Goal: Book appointment/travel/reservation

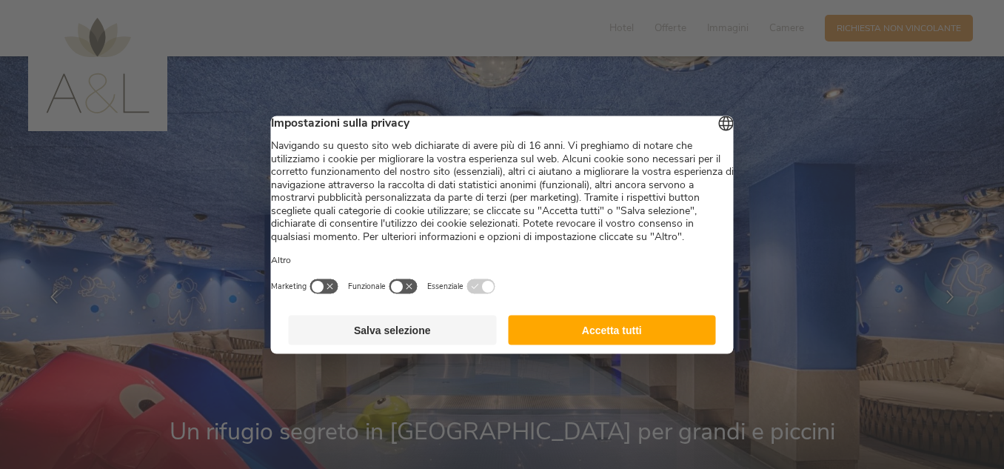
click at [627, 344] on button "Accetta tutti" at bounding box center [612, 330] width 208 height 30
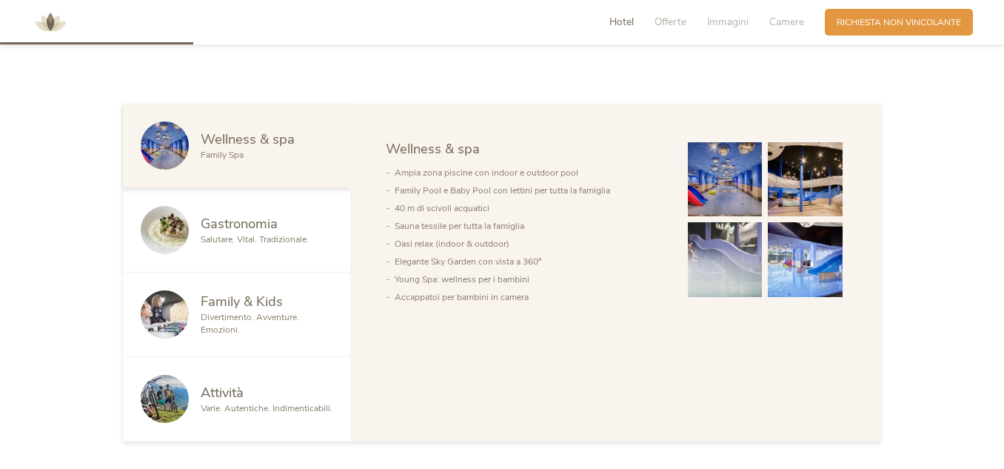
scroll to position [708, 0]
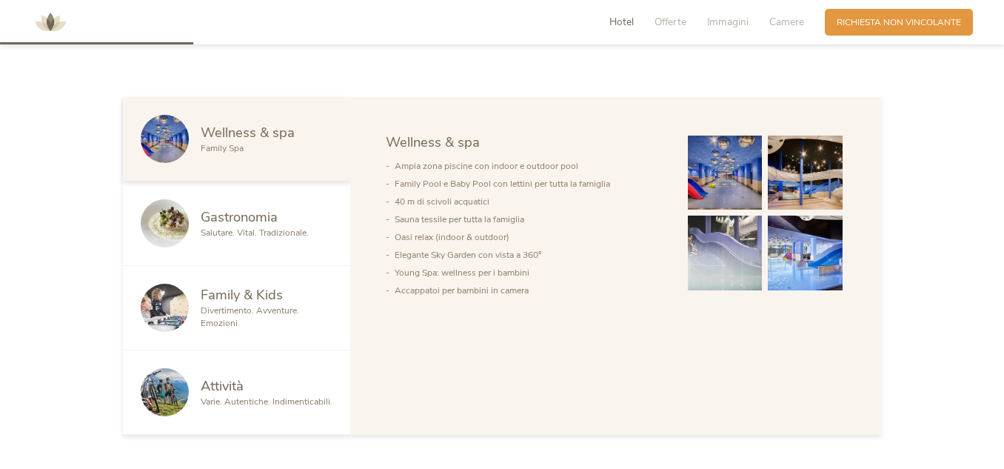
click at [717, 235] on img at bounding box center [725, 252] width 75 height 75
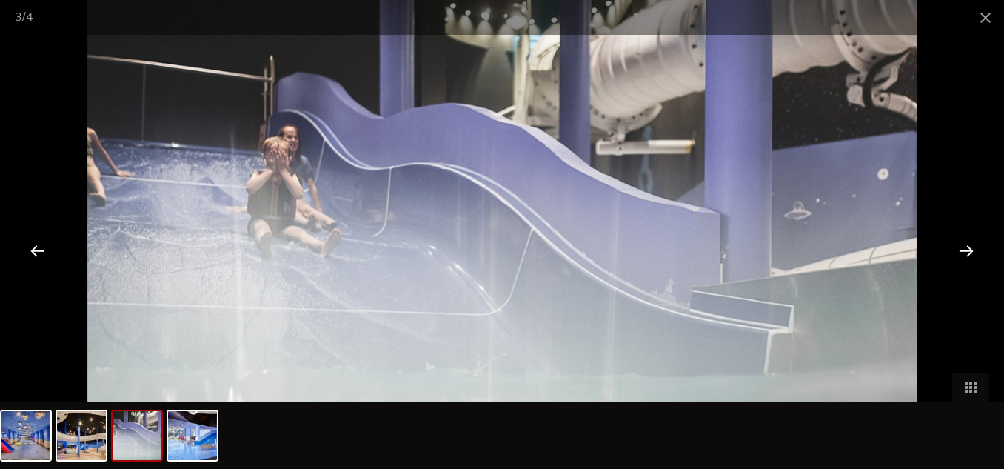
click at [966, 251] on div at bounding box center [966, 250] width 46 height 46
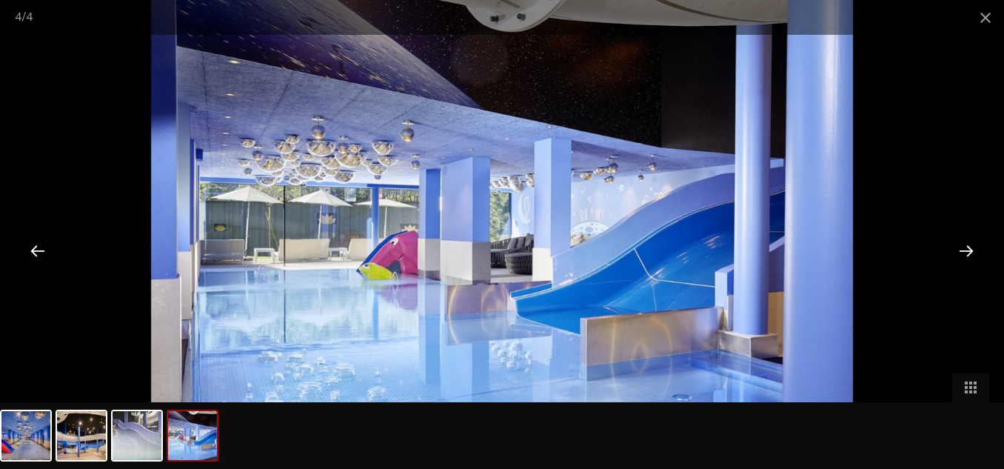
click at [966, 251] on div at bounding box center [966, 250] width 46 height 46
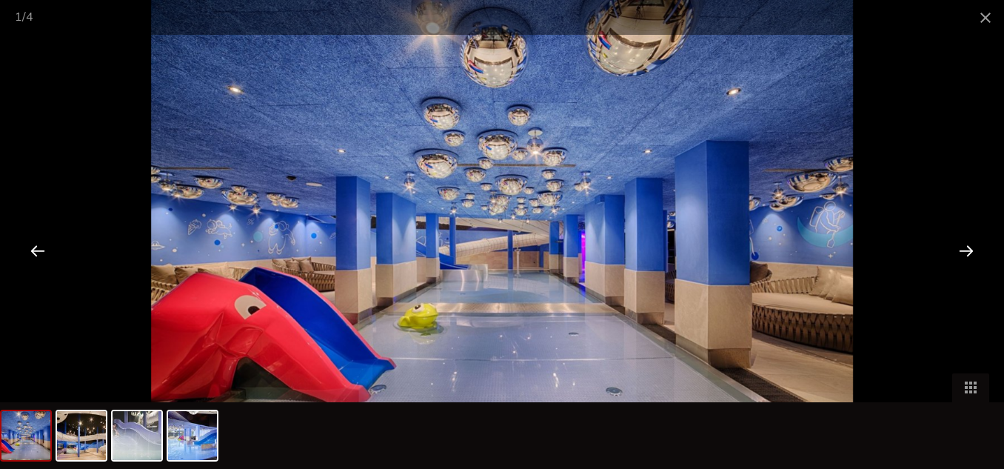
click at [966, 251] on div at bounding box center [966, 250] width 46 height 46
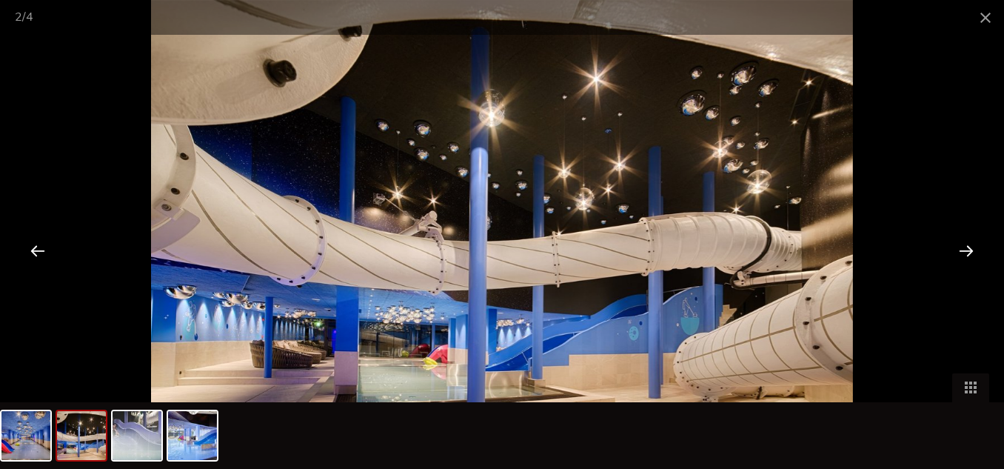
click at [966, 251] on div at bounding box center [966, 250] width 46 height 46
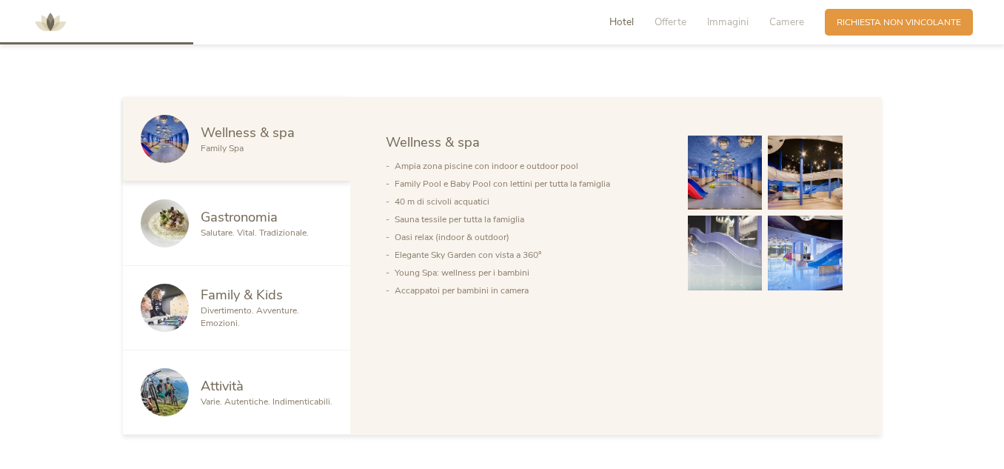
click at [241, 295] on span "Family & Kids" at bounding box center [242, 294] width 82 height 19
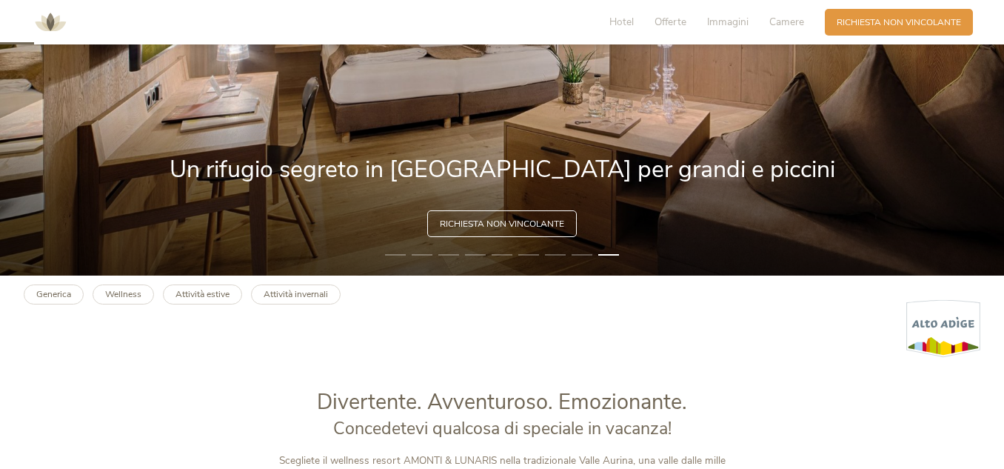
scroll to position [0, 0]
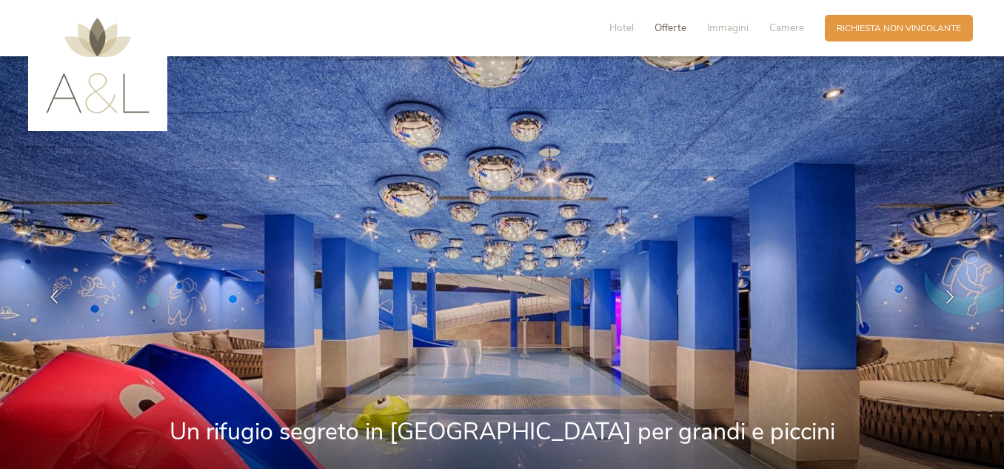
click at [666, 26] on span "Offerte" at bounding box center [670, 28] width 32 height 14
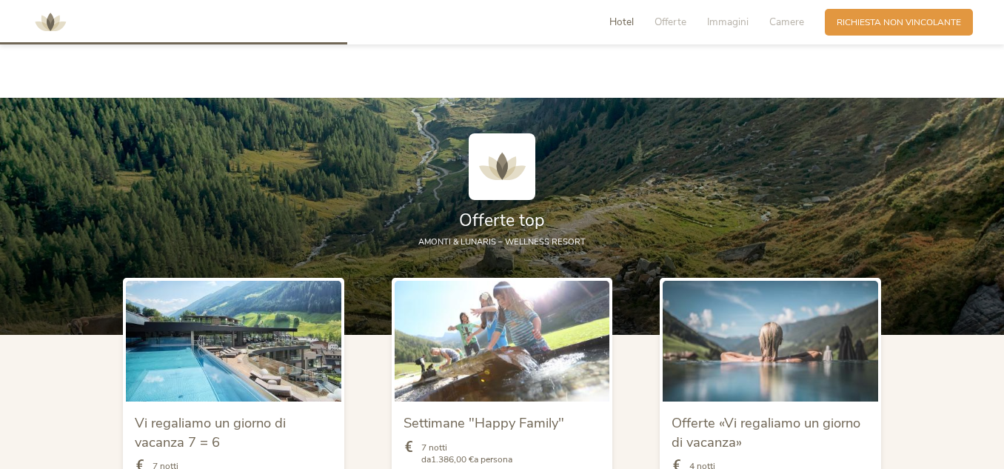
scroll to position [1311, 0]
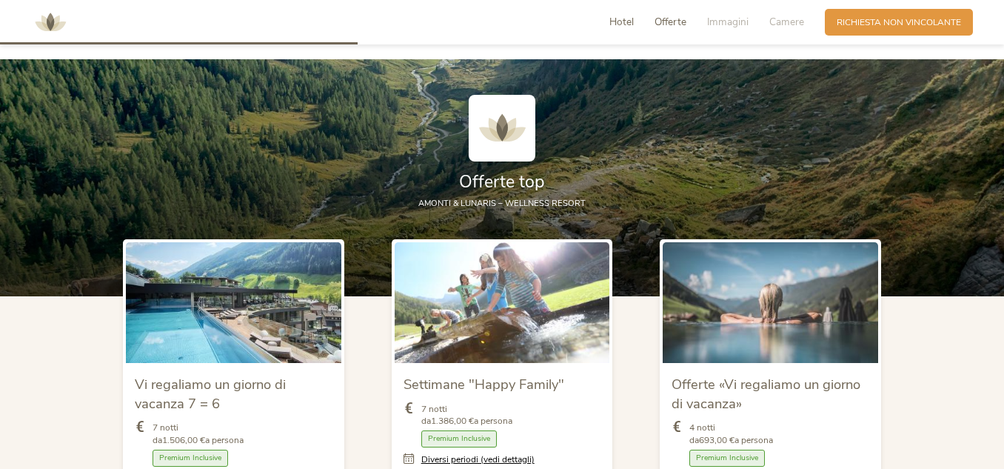
click at [614, 16] on span "Hotel" at bounding box center [621, 22] width 24 height 14
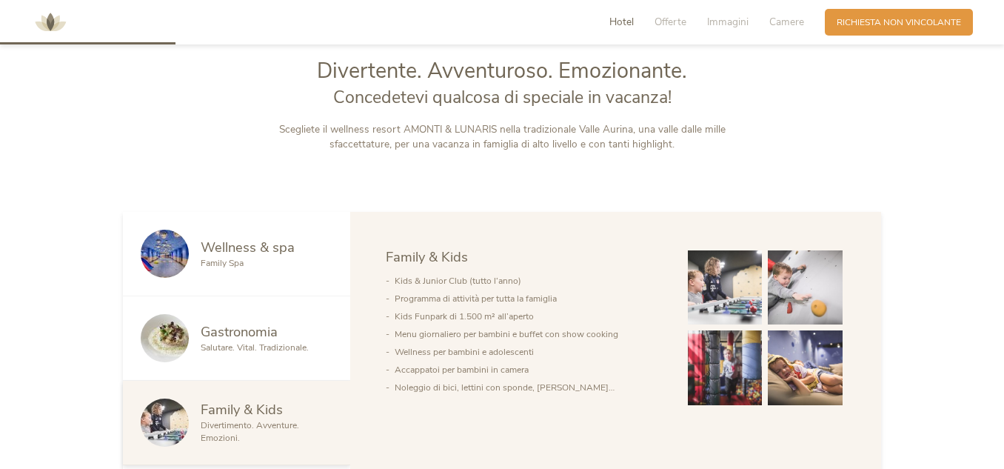
scroll to position [590, 0]
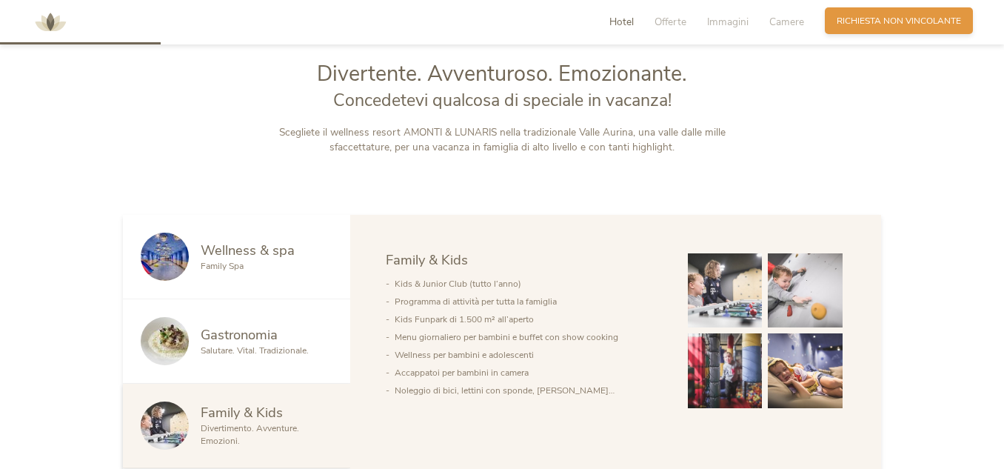
click at [882, 22] on span "Richiesta non vincolante" at bounding box center [899, 21] width 124 height 13
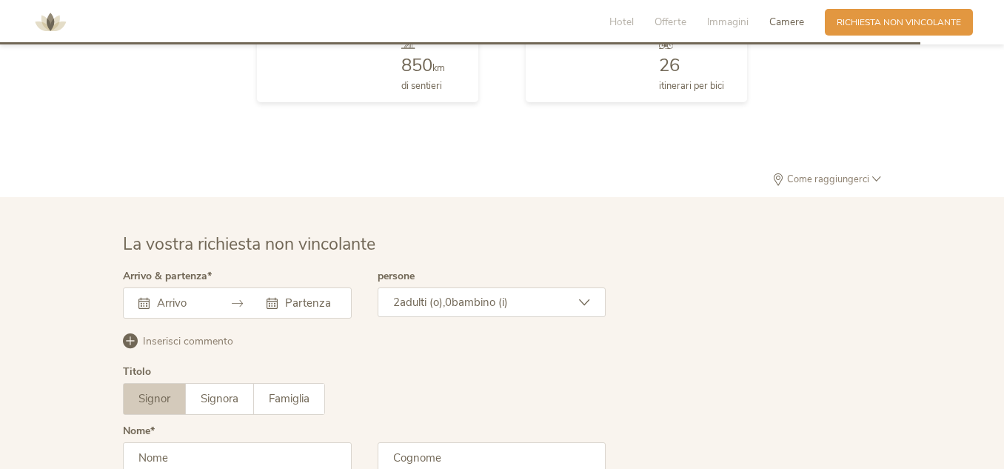
scroll to position [3573, 0]
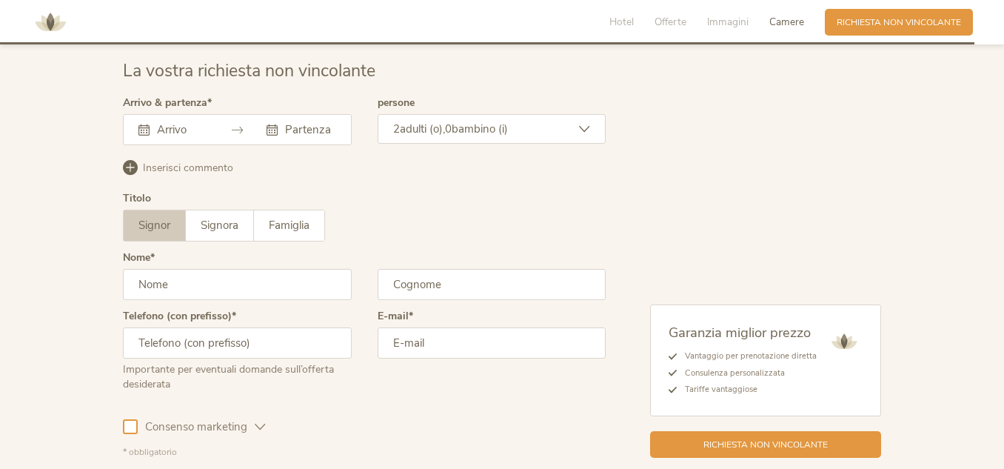
click at [187, 125] on input "text" at bounding box center [180, 129] width 54 height 15
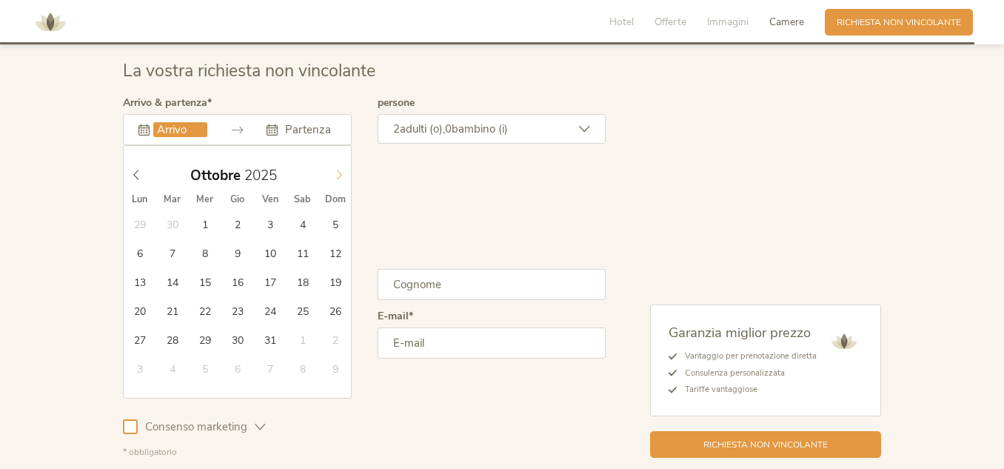
click at [340, 172] on icon at bounding box center [339, 175] width 10 height 10
click at [139, 170] on icon at bounding box center [136, 175] width 10 height 10
click at [189, 128] on input "24.10.2025" at bounding box center [180, 129] width 54 height 15
type input "30.10.2025"
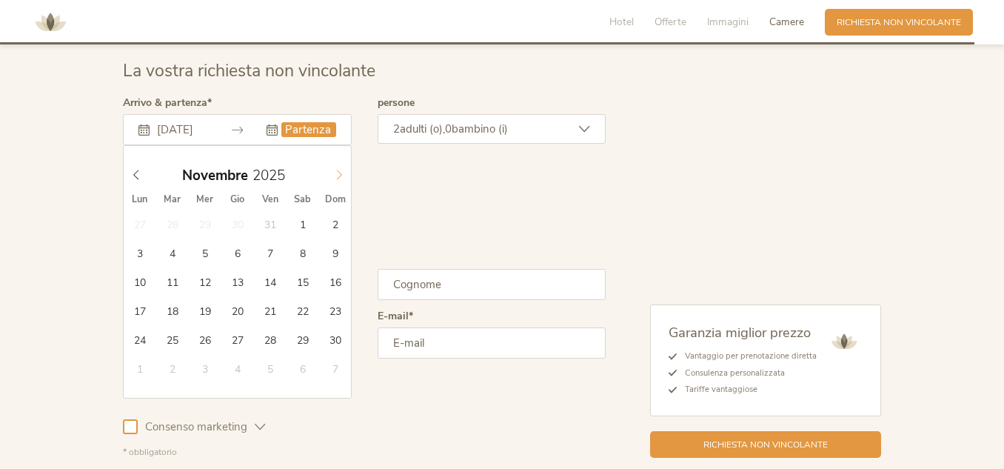
click at [338, 174] on icon at bounding box center [339, 175] width 10 height 10
type input "02.11.2025"
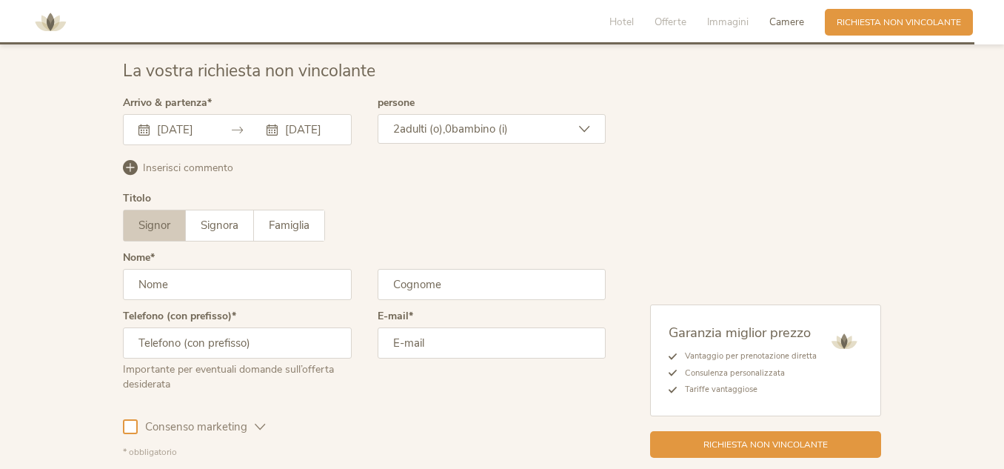
scroll to position [0, 0]
click at [586, 130] on icon at bounding box center [584, 129] width 11 height 11
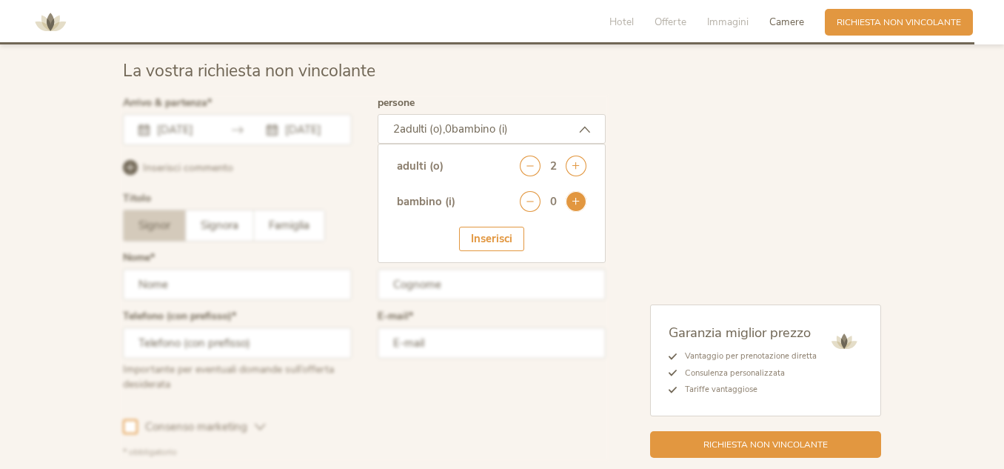
click at [575, 198] on icon at bounding box center [576, 201] width 21 height 21
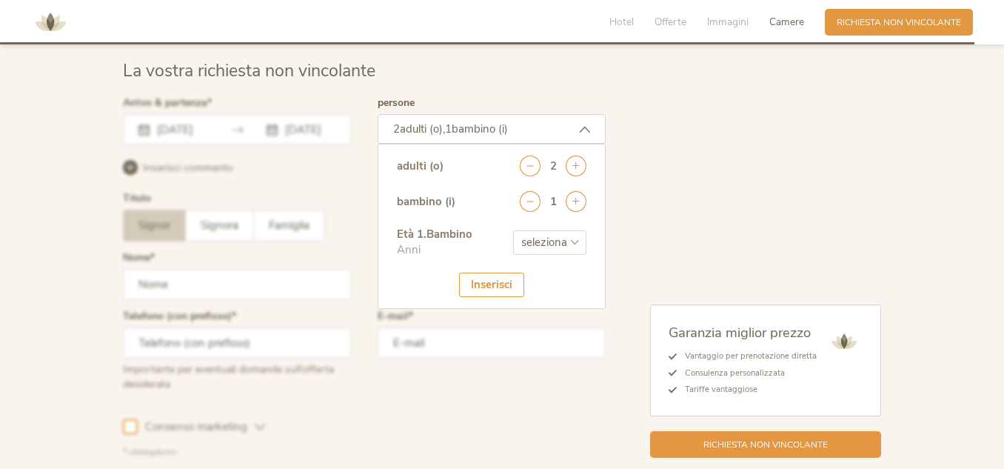
click at [570, 240] on select "seleziona 0 1 2 3 4 5 6 7 8 9 10 11 12 13 14 15 16 17" at bounding box center [549, 242] width 73 height 24
select select "10"
click at [513, 230] on select "seleziona 0 1 2 3 4 5 6 7 8 9 10 11 12 13 14 15 16 17" at bounding box center [549, 242] width 73 height 24
click at [788, 118] on div "Garanzia miglior prezzo Vantaggio per prenotazione diretta Consulenza personali…" at bounding box center [743, 278] width 275 height 360
click at [486, 284] on div "Inserisci" at bounding box center [491, 284] width 65 height 24
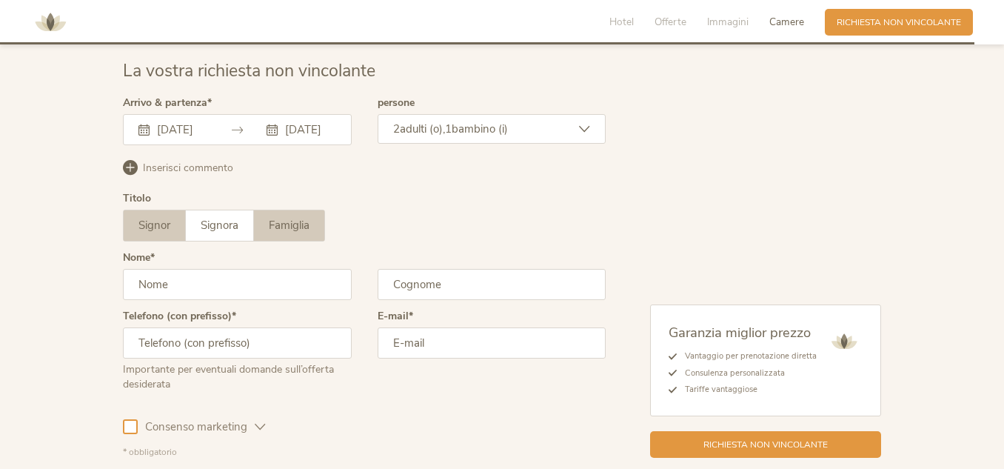
click at [278, 221] on span "Famiglia" at bounding box center [289, 225] width 41 height 15
click at [207, 289] on input "text" at bounding box center [237, 284] width 229 height 31
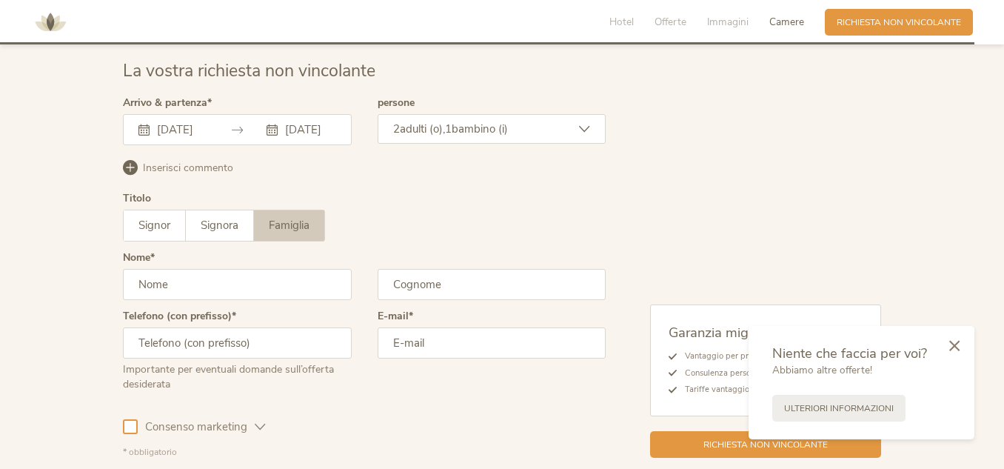
type input "FABIO"
type input "CARRERA"
type input "3456836081"
type input "carrerafabio@yahoo.com"
click at [955, 341] on icon at bounding box center [954, 343] width 10 height 11
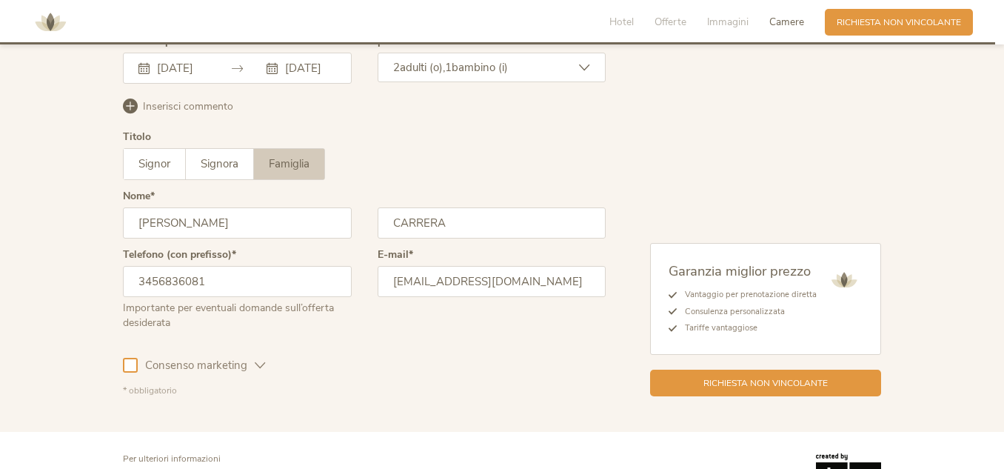
scroll to position [3648, 0]
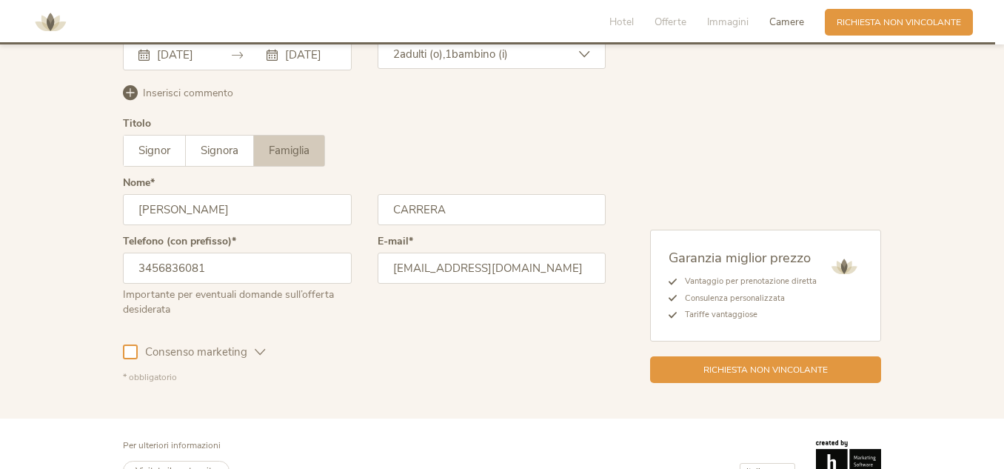
click at [258, 347] on icon at bounding box center [260, 351] width 11 height 11
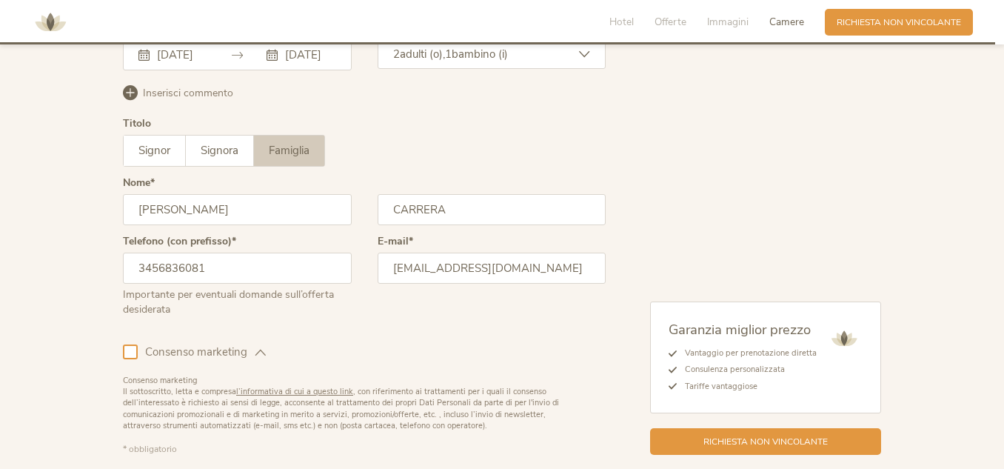
click at [126, 349] on div at bounding box center [130, 351] width 15 height 15
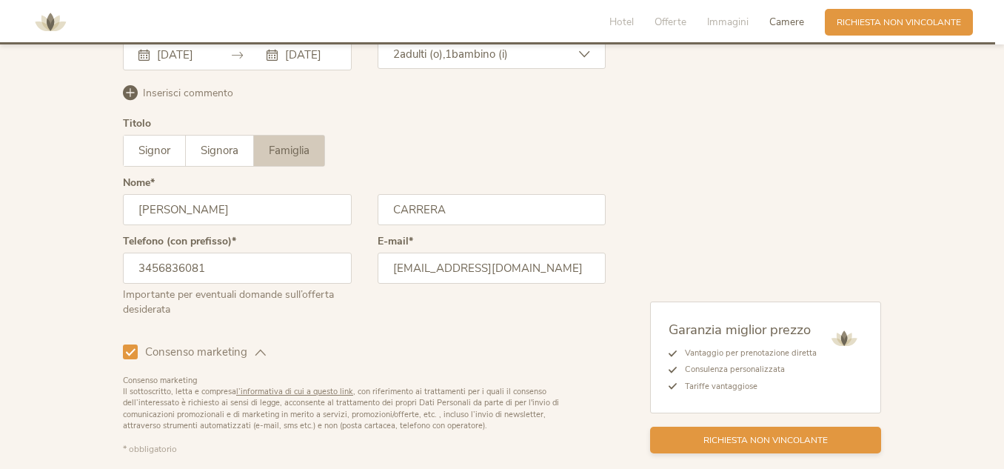
click at [733, 441] on span "Richiesta non vincolante" at bounding box center [765, 440] width 124 height 13
